Goal: Find specific page/section: Find specific page/section

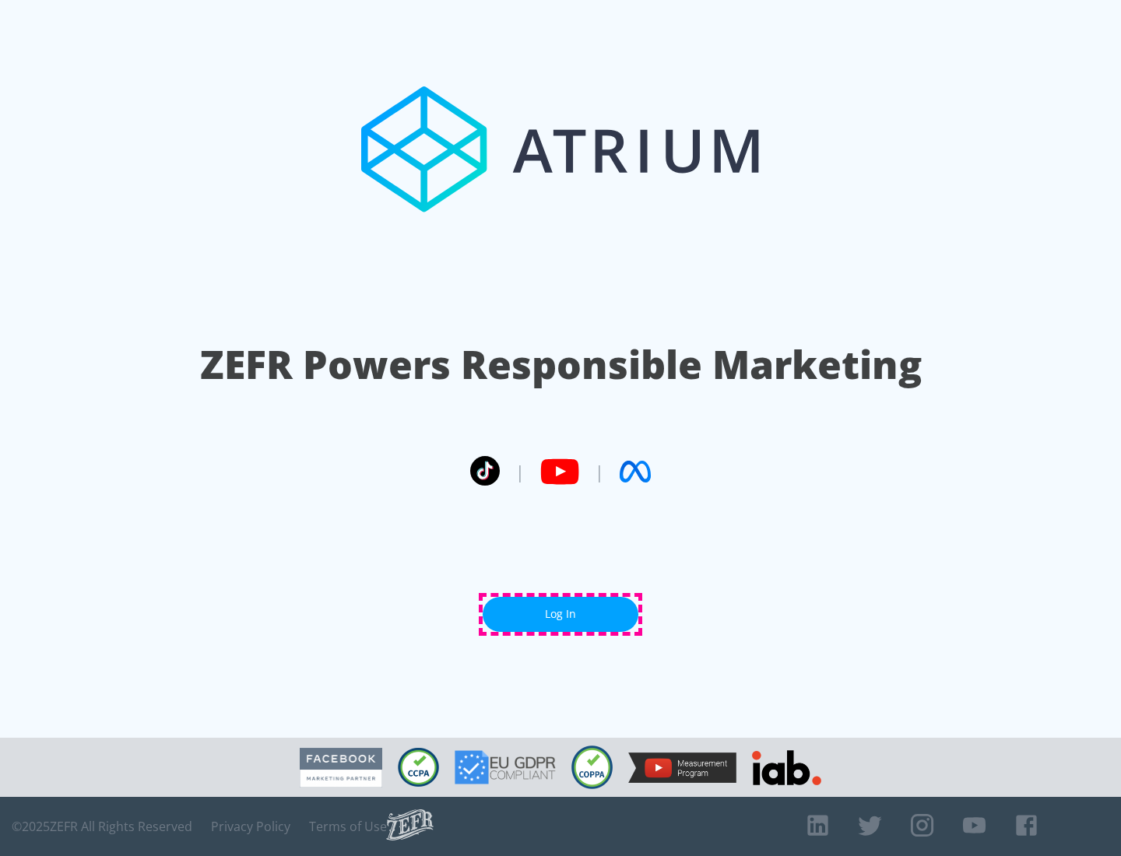
click at [560, 614] on link "Log In" at bounding box center [561, 614] width 156 height 35
